Goal: Check status

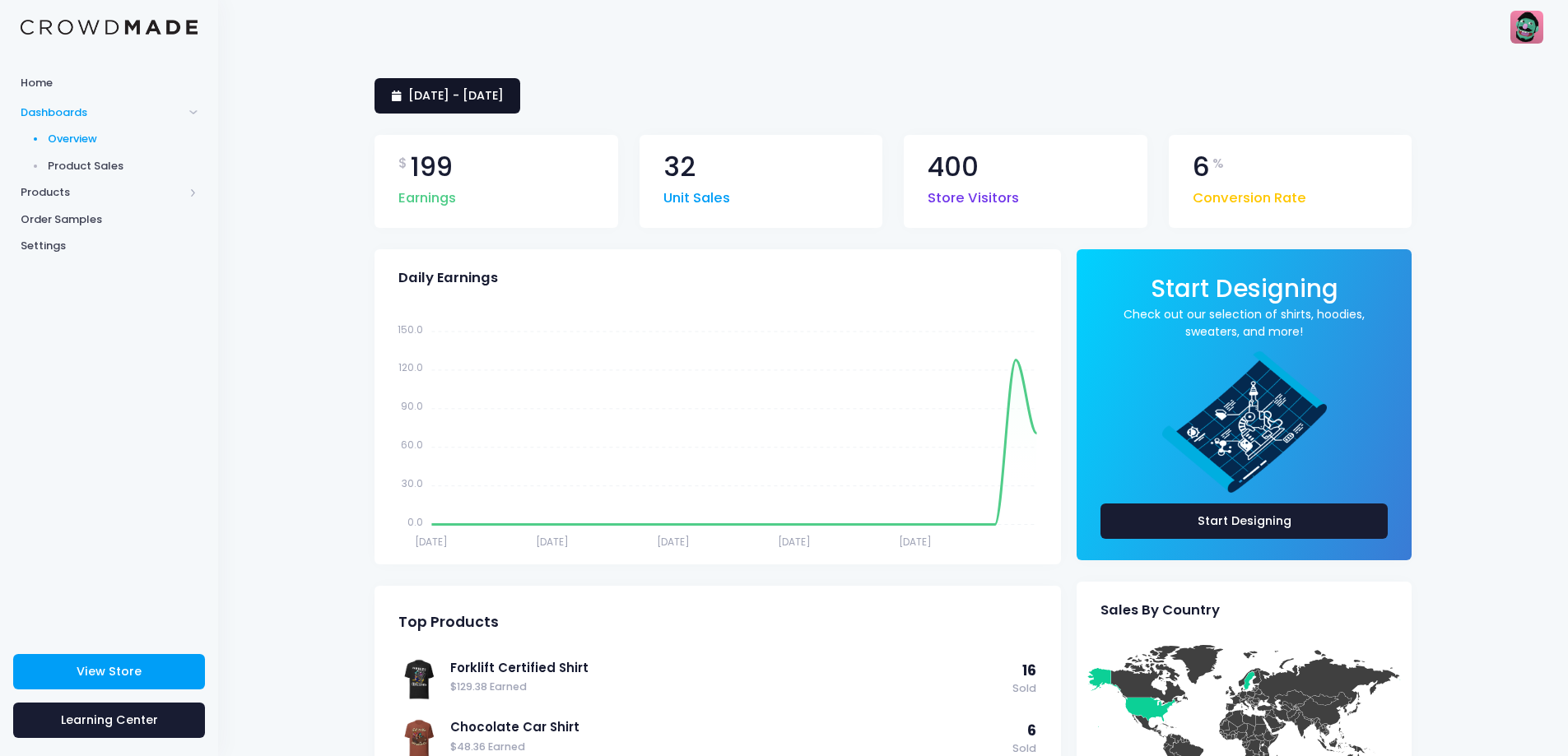
click at [503, 99] on span "[DATE] - [DATE]" at bounding box center [456, 96] width 95 height 17
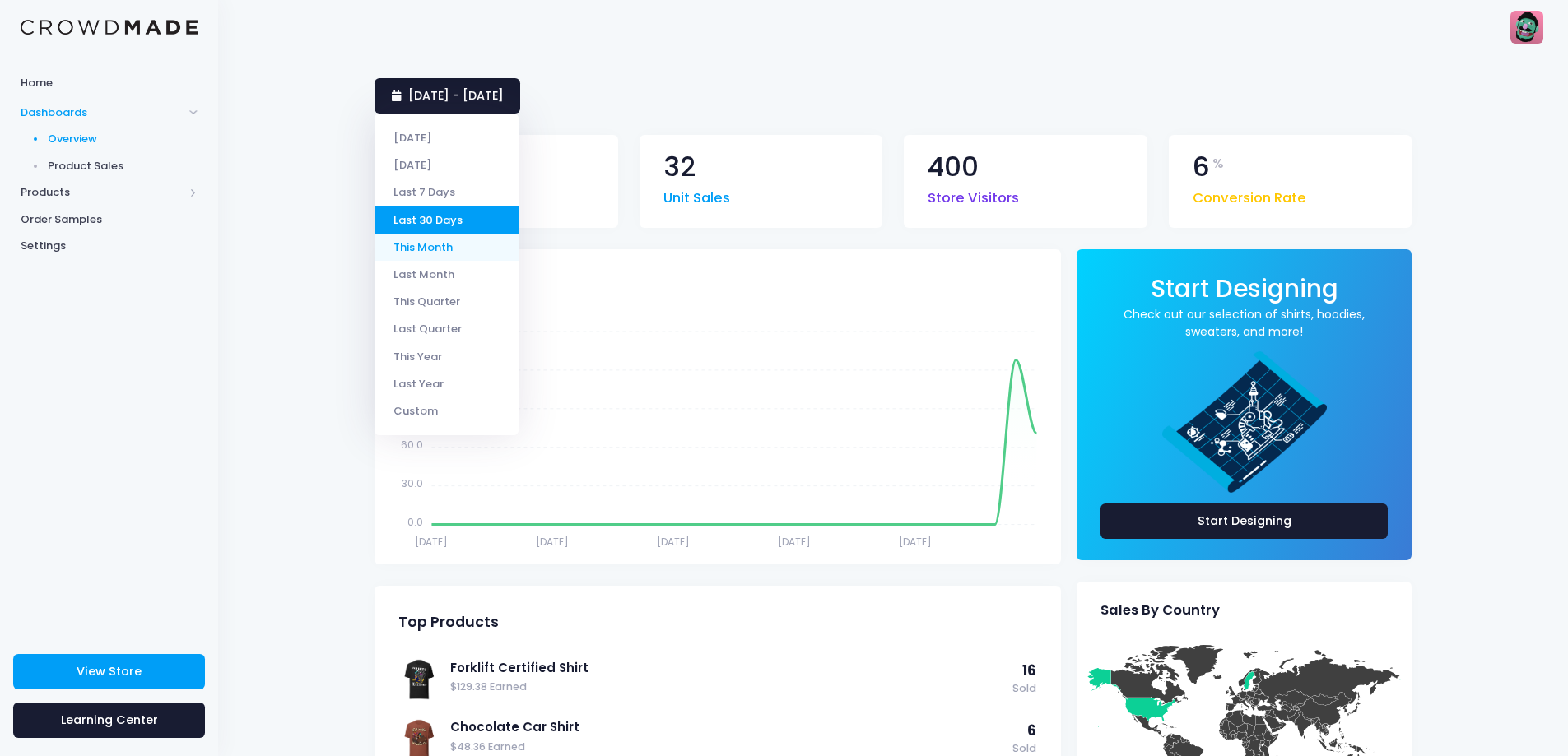
click at [447, 247] on li "This Month" at bounding box center [447, 247] width 144 height 27
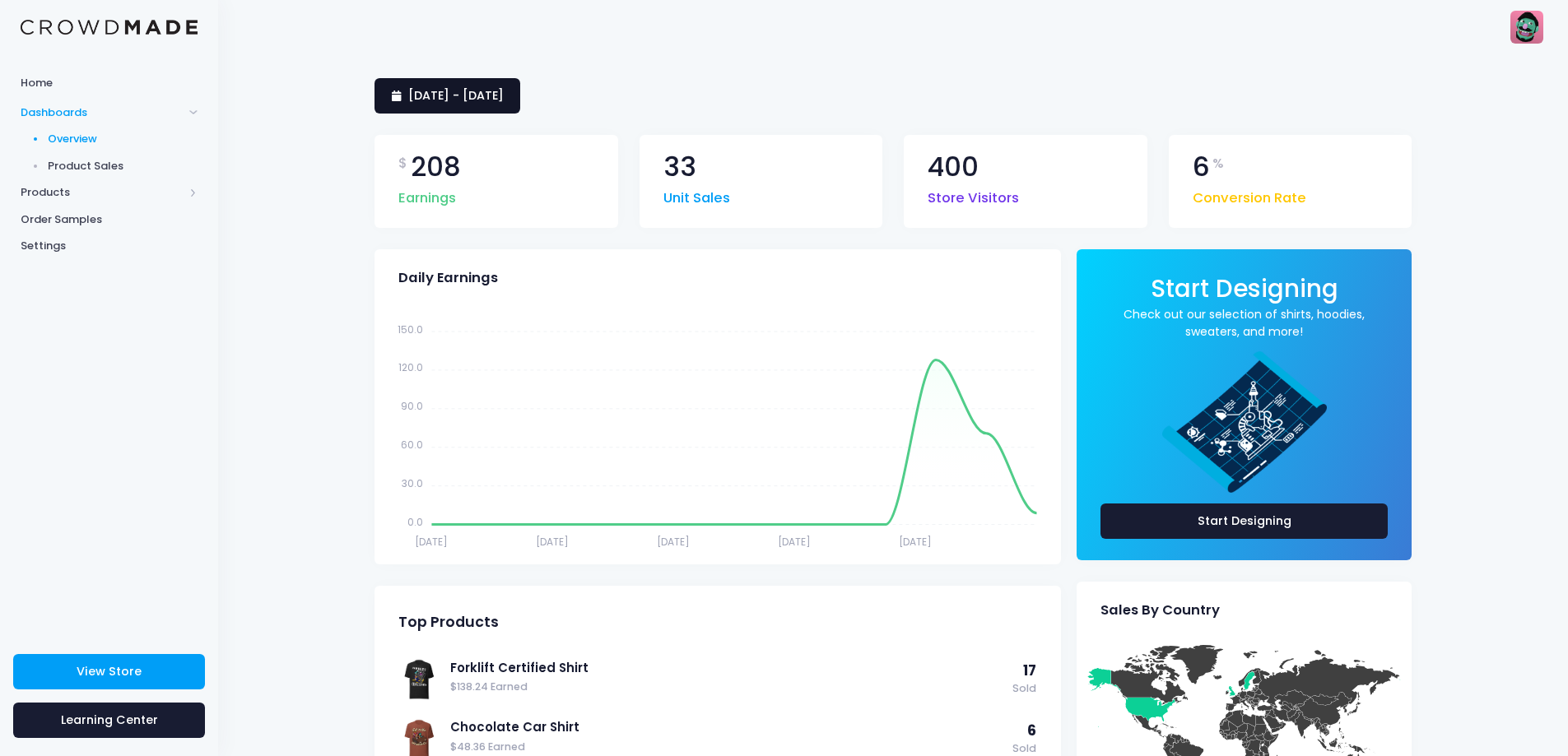
click at [488, 102] on span "[DATE] - [DATE]" at bounding box center [456, 96] width 95 height 17
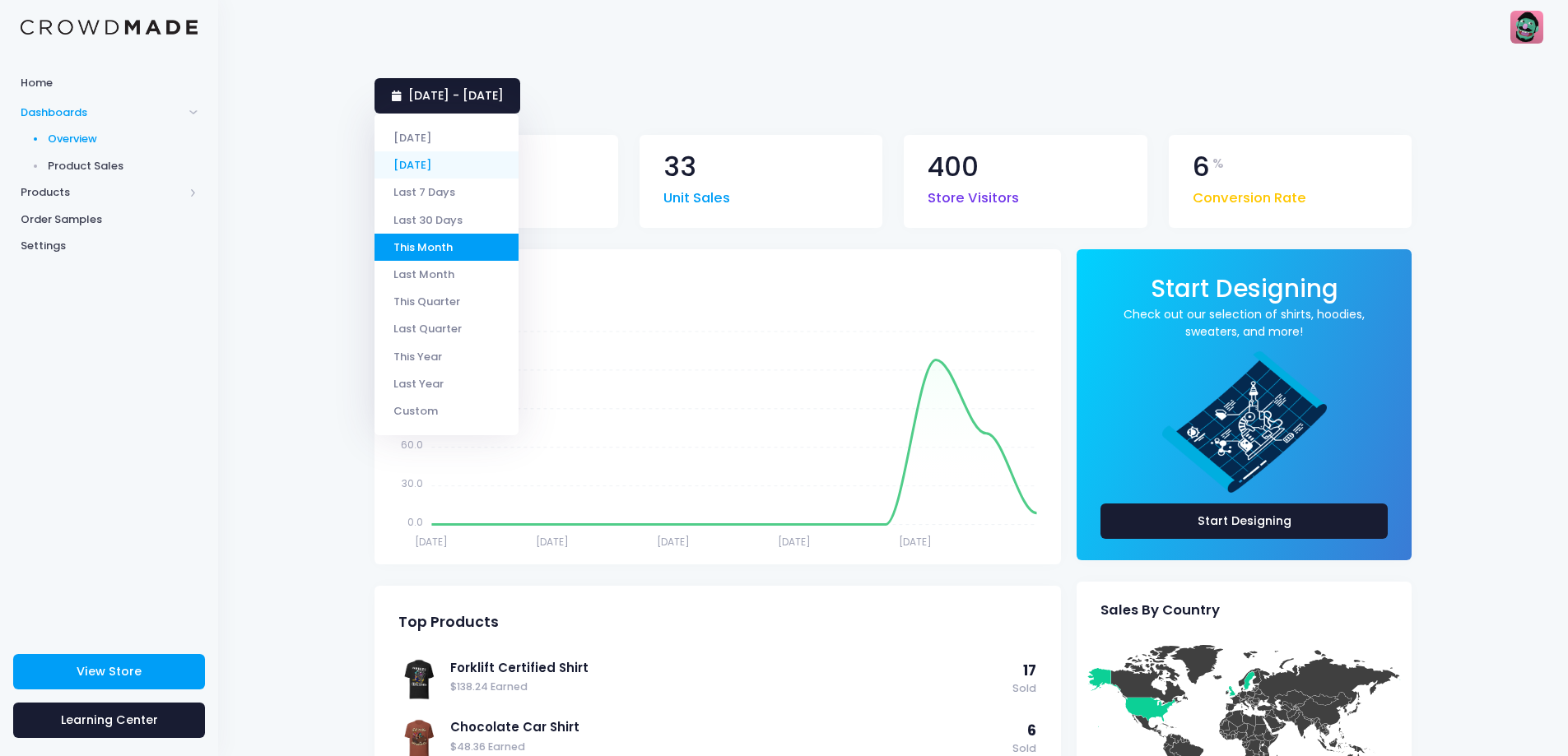
click at [436, 165] on li "[DATE]" at bounding box center [447, 164] width 144 height 27
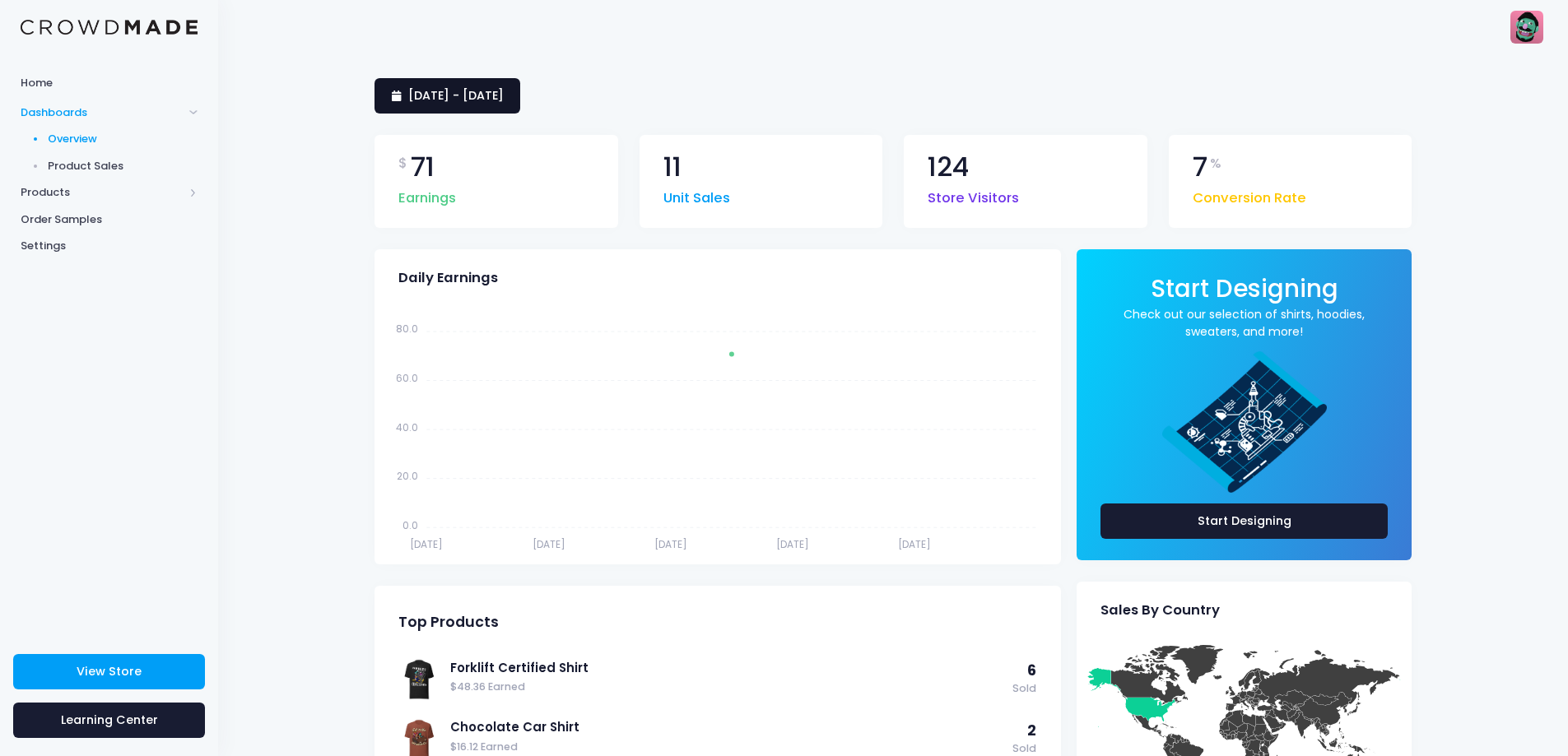
click at [503, 81] on link "12 August 2025 - 12 August 2025" at bounding box center [447, 96] width 145 height 35
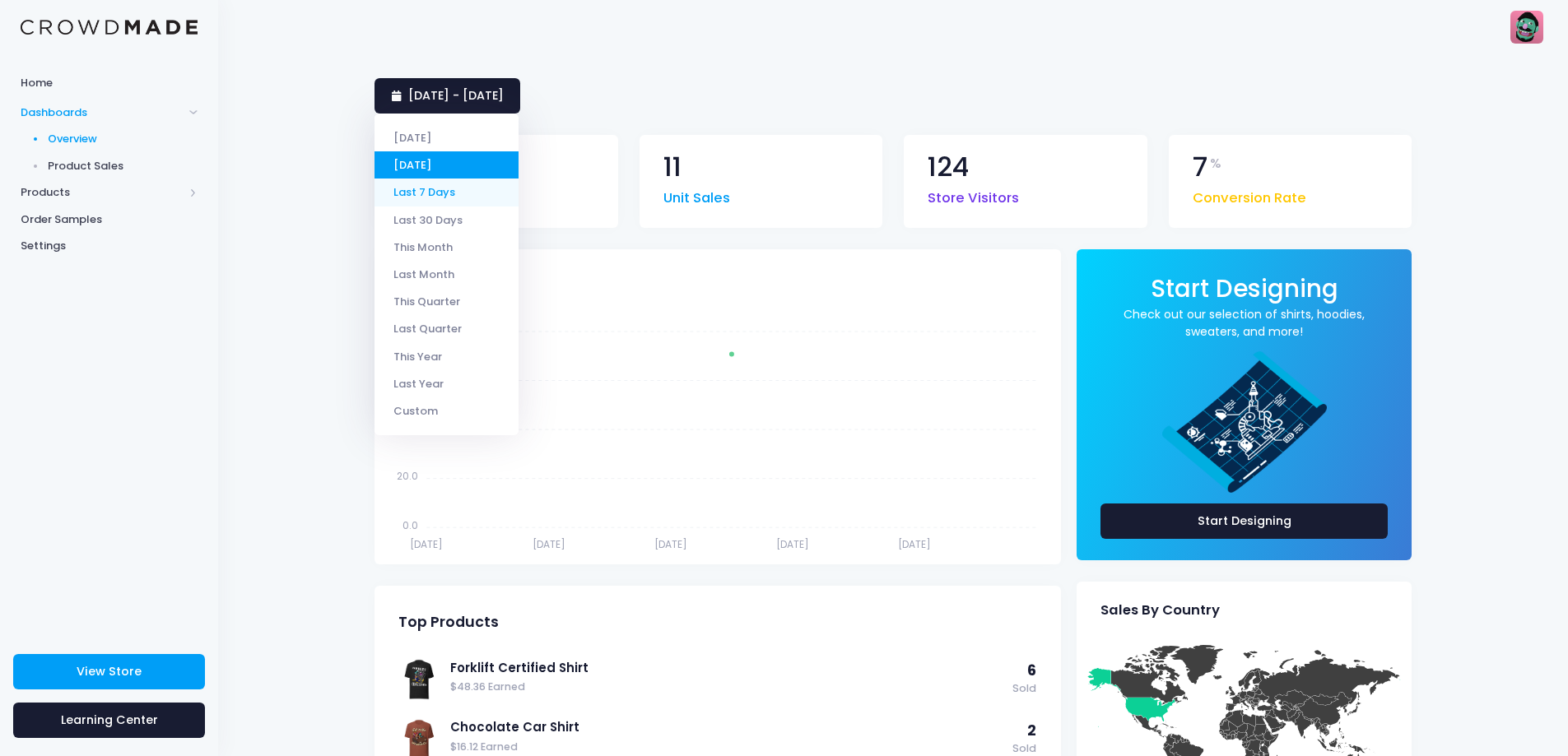
click at [447, 183] on li "Last 7 Days" at bounding box center [447, 192] width 144 height 27
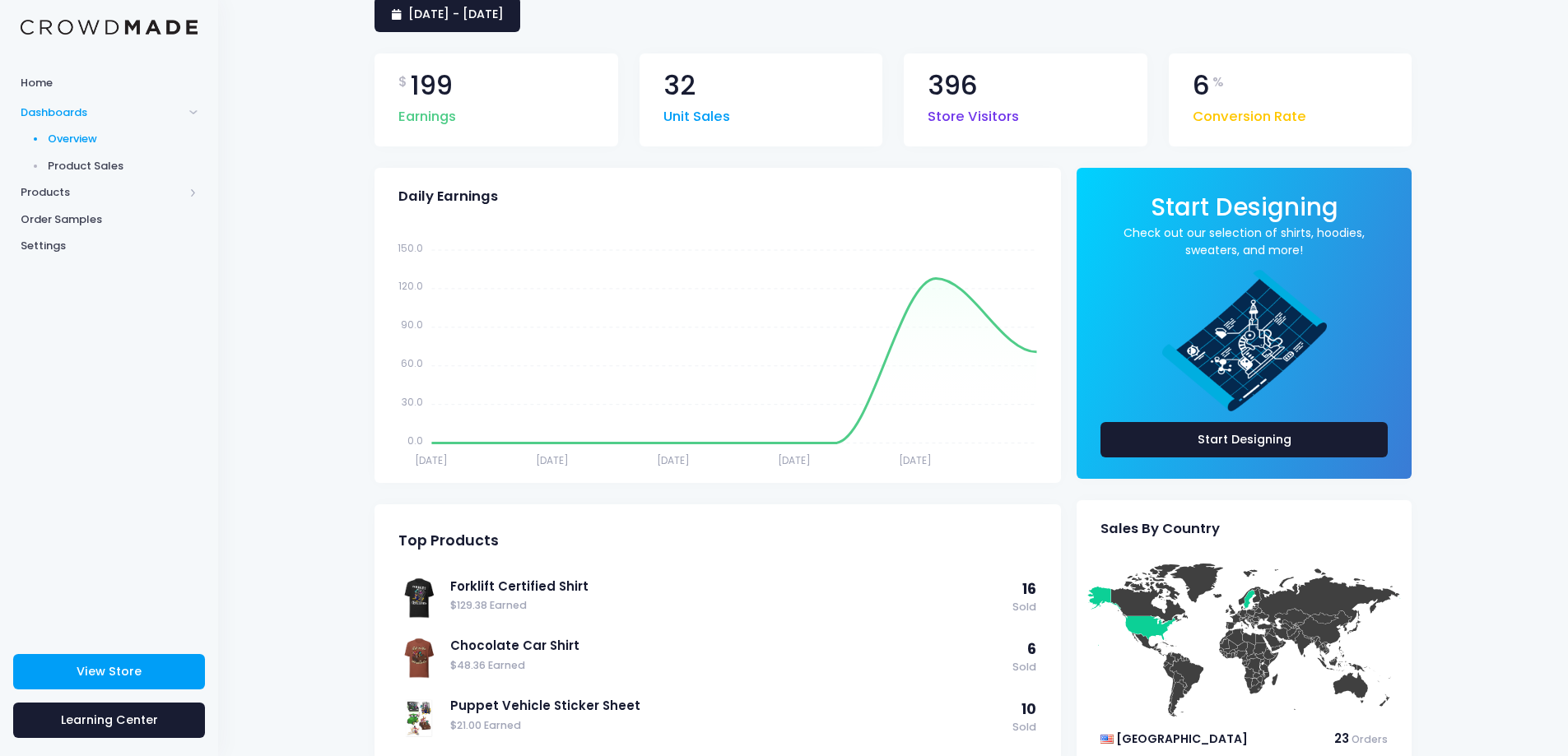
scroll to position [82, 0]
